Goal: Transaction & Acquisition: Purchase product/service

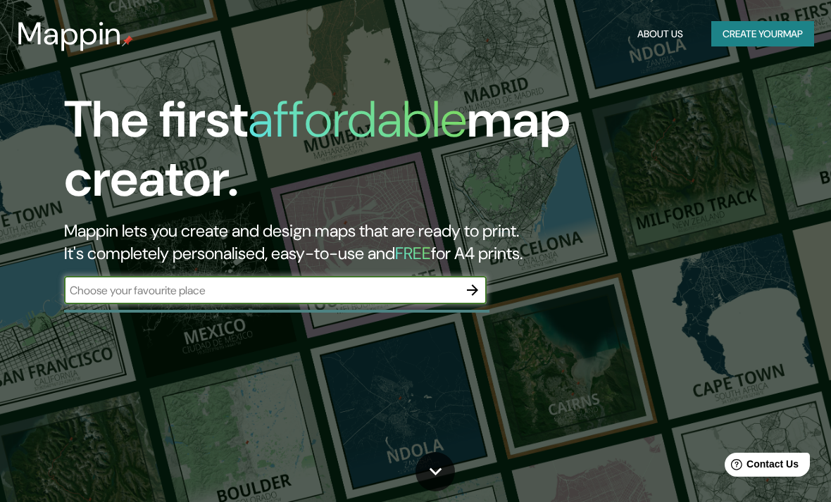
click at [770, 39] on button "Create your map" at bounding box center [763, 34] width 103 height 26
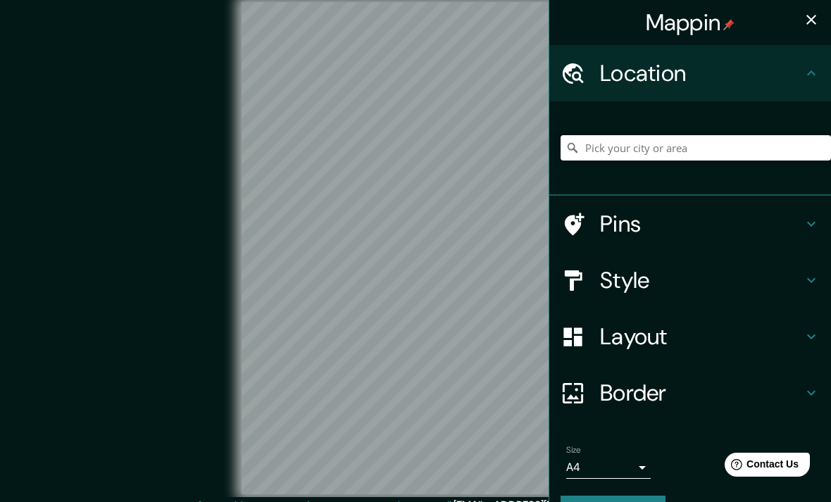
click at [760, 152] on input "Pick your city or area" at bounding box center [696, 147] width 271 height 25
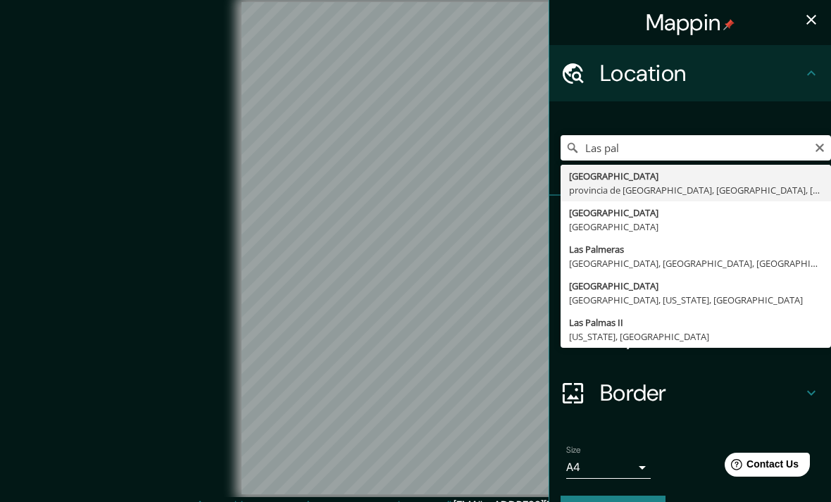
type input "[GEOGRAPHIC_DATA], [GEOGRAPHIC_DATA], [GEOGRAPHIC_DATA], [GEOGRAPHIC_DATA]"
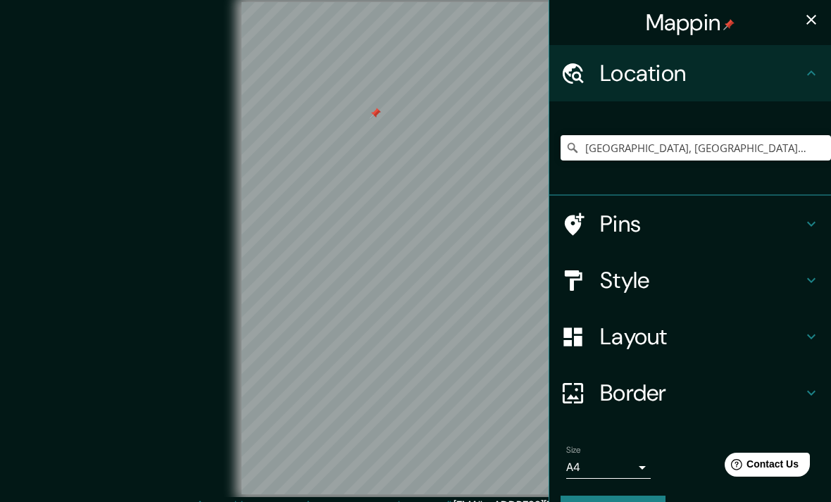
click at [801, 280] on h4 "Style" at bounding box center [701, 280] width 203 height 28
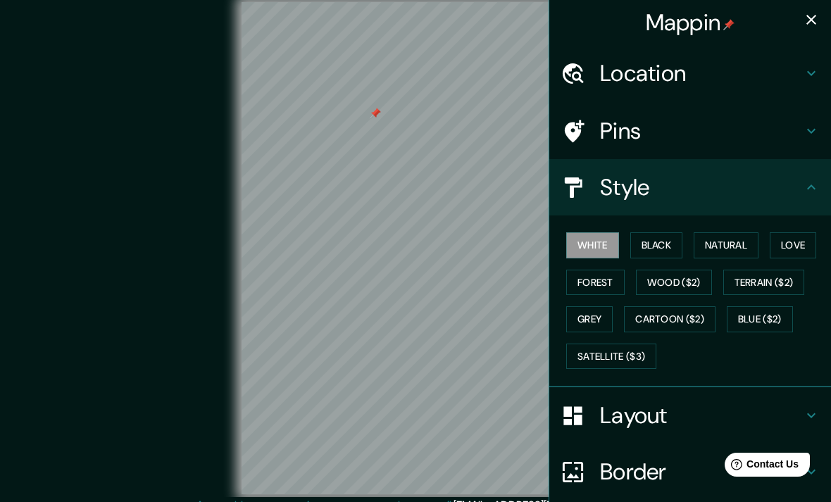
click at [745, 242] on button "Natural" at bounding box center [726, 246] width 65 height 26
click at [595, 250] on button "White" at bounding box center [592, 246] width 53 height 26
click at [651, 246] on button "Black" at bounding box center [657, 246] width 53 height 26
click at [592, 283] on button "Forest" at bounding box center [595, 283] width 58 height 26
click at [593, 306] on button "Grey" at bounding box center [589, 319] width 47 height 26
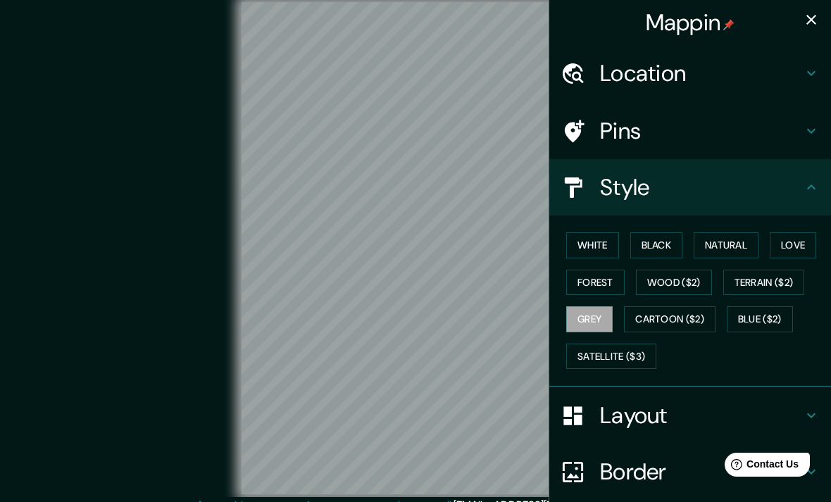
click at [600, 280] on button "Forest" at bounding box center [595, 283] width 58 height 26
click at [591, 309] on button "Grey" at bounding box center [589, 319] width 47 height 26
click at [590, 238] on button "White" at bounding box center [592, 246] width 53 height 26
click at [595, 284] on button "Forest" at bounding box center [595, 283] width 58 height 26
click at [581, 238] on button "White" at bounding box center [592, 246] width 53 height 26
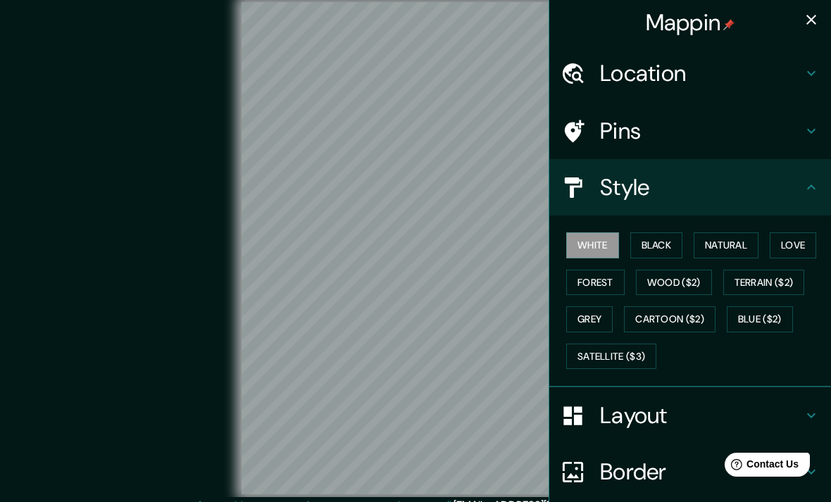
click at [651, 242] on button "Black" at bounding box center [657, 246] width 53 height 26
click at [729, 254] on button "Natural" at bounding box center [726, 246] width 65 height 26
click at [790, 235] on button "Love" at bounding box center [793, 246] width 47 height 26
click at [600, 270] on button "Forest" at bounding box center [595, 283] width 58 height 26
click at [652, 239] on button "Black" at bounding box center [657, 246] width 53 height 26
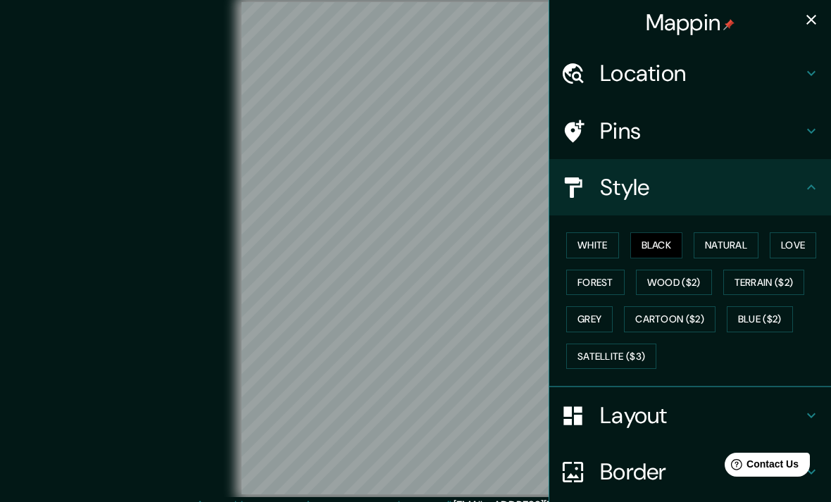
click at [719, 242] on button "Natural" at bounding box center [726, 246] width 65 height 26
click at [624, 347] on button "Satellite ($3)" at bounding box center [611, 357] width 90 height 26
